Goal: Information Seeking & Learning: Learn about a topic

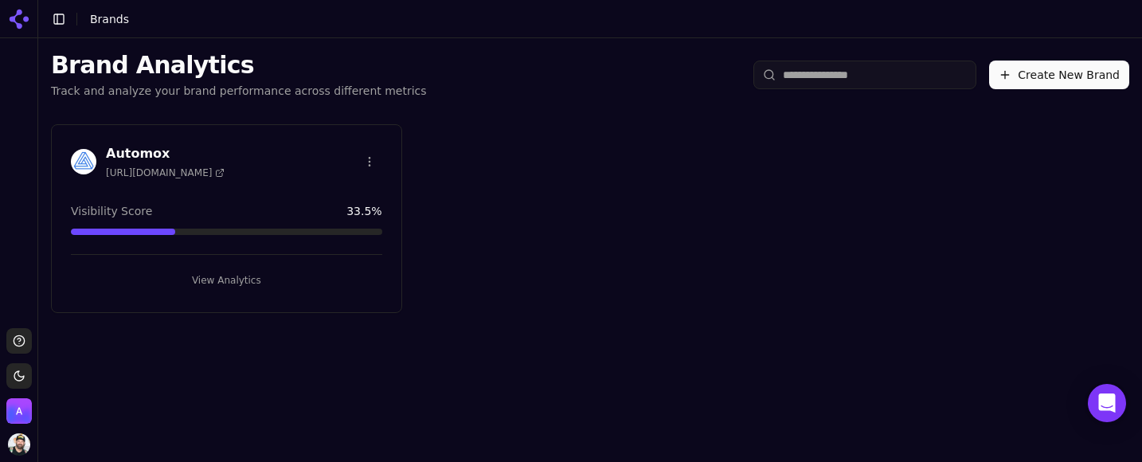
click at [228, 198] on div "Automox https://automox.com Visibility Score 33.5 % View Analytics" at bounding box center [226, 218] width 351 height 189
click at [228, 200] on div "Automox https://automox.com Visibility Score 33.5 % View Analytics" at bounding box center [226, 218] width 351 height 189
click at [260, 138] on div "Automox https://automox.com Visibility Score 33.5 % View Analytics" at bounding box center [226, 218] width 351 height 189
click at [259, 141] on div "Automox https://automox.com Visibility Score 33.5 % View Analytics" at bounding box center [226, 218] width 351 height 189
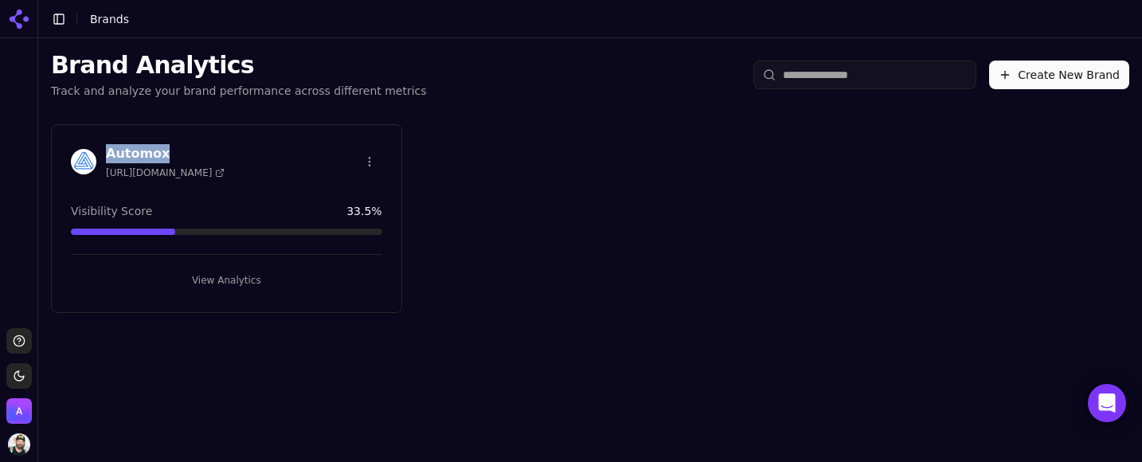
click at [259, 141] on div "Automox https://automox.com Visibility Score 33.5 % View Analytics" at bounding box center [226, 218] width 351 height 189
click at [80, 154] on img at bounding box center [83, 161] width 25 height 25
